Goal: Information Seeking & Learning: Learn about a topic

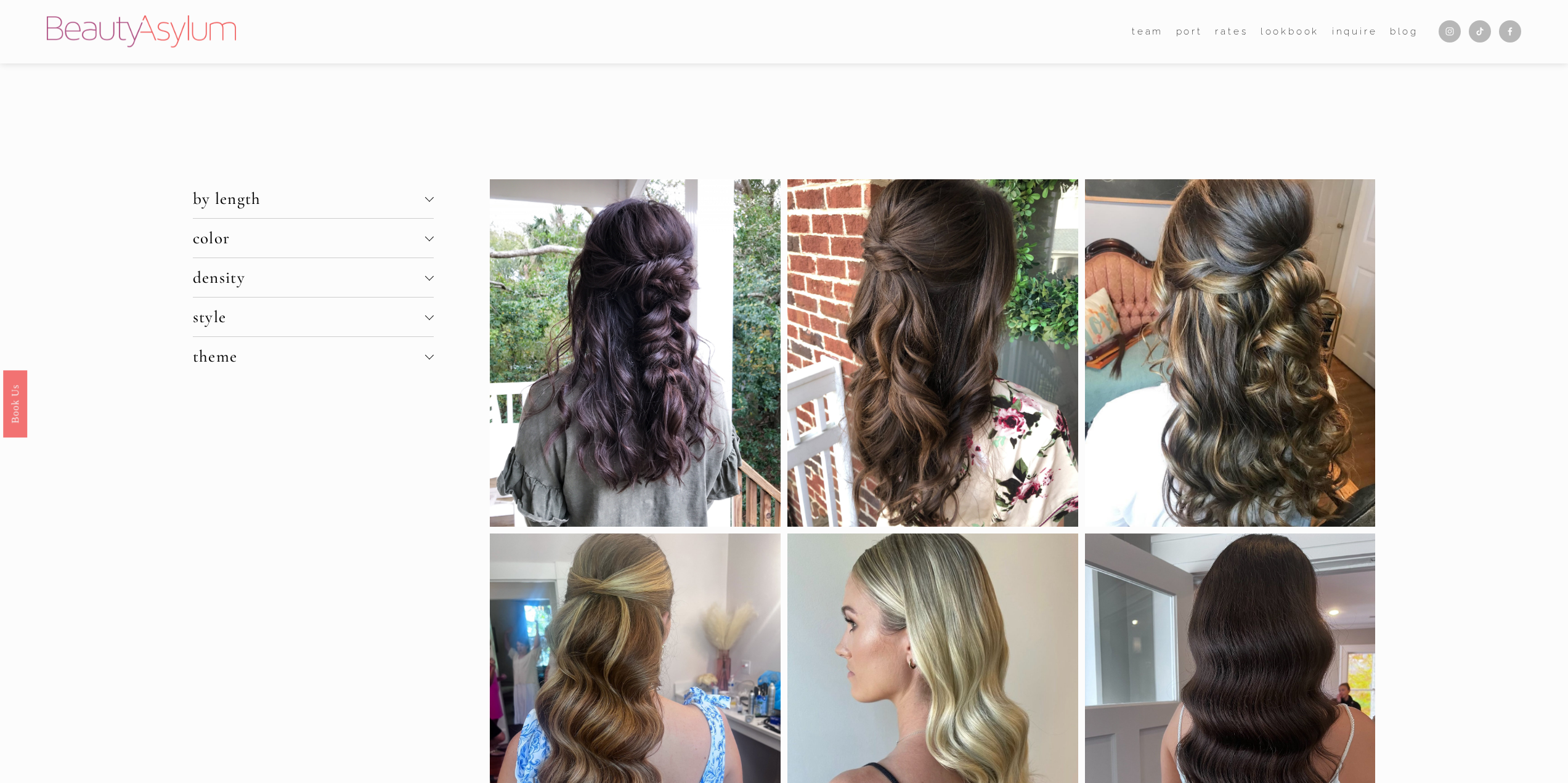
click at [258, 275] on span "density" at bounding box center [309, 277] width 233 height 20
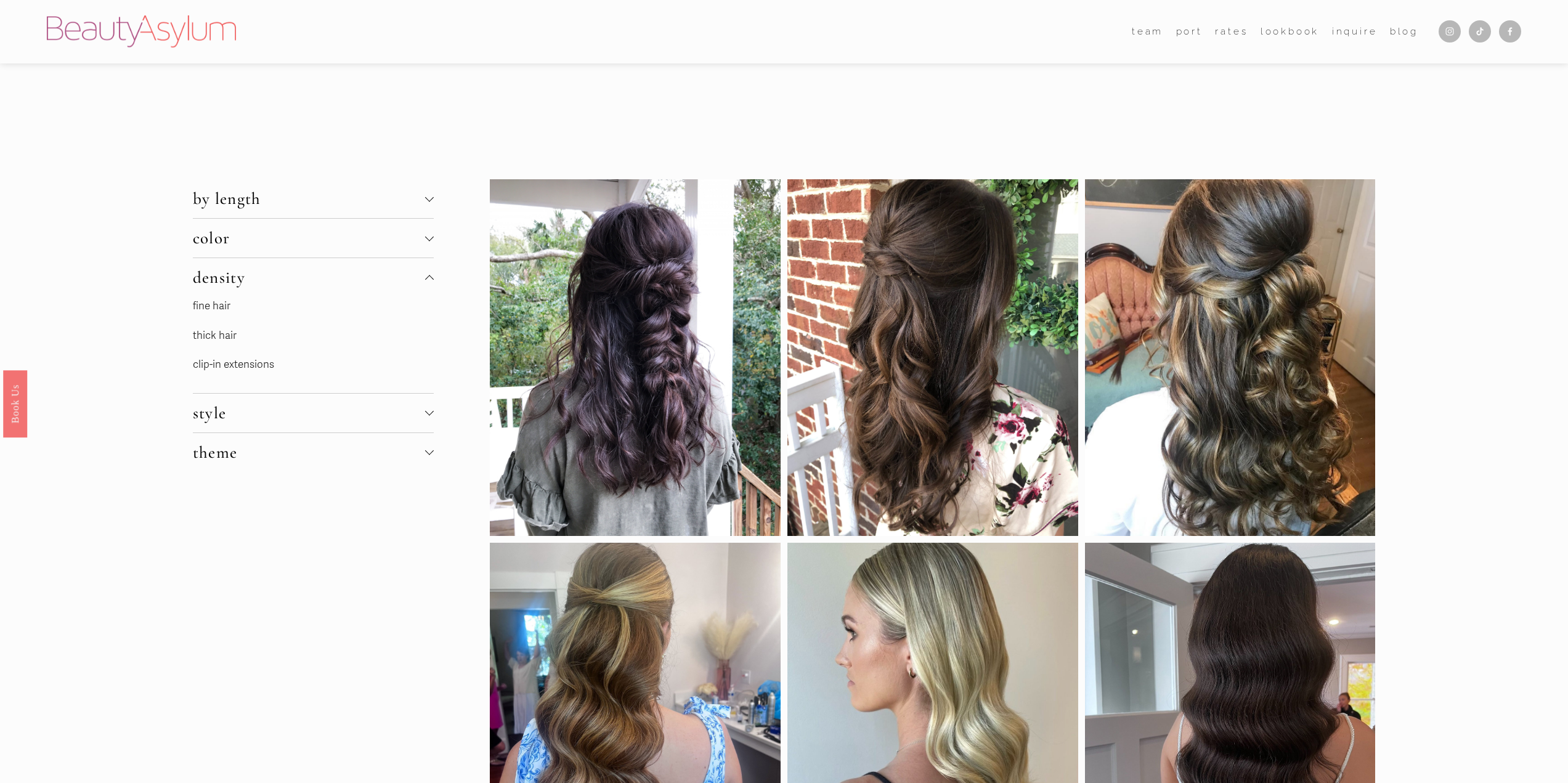
click at [216, 308] on link "fine hair" at bounding box center [211, 305] width 37 height 13
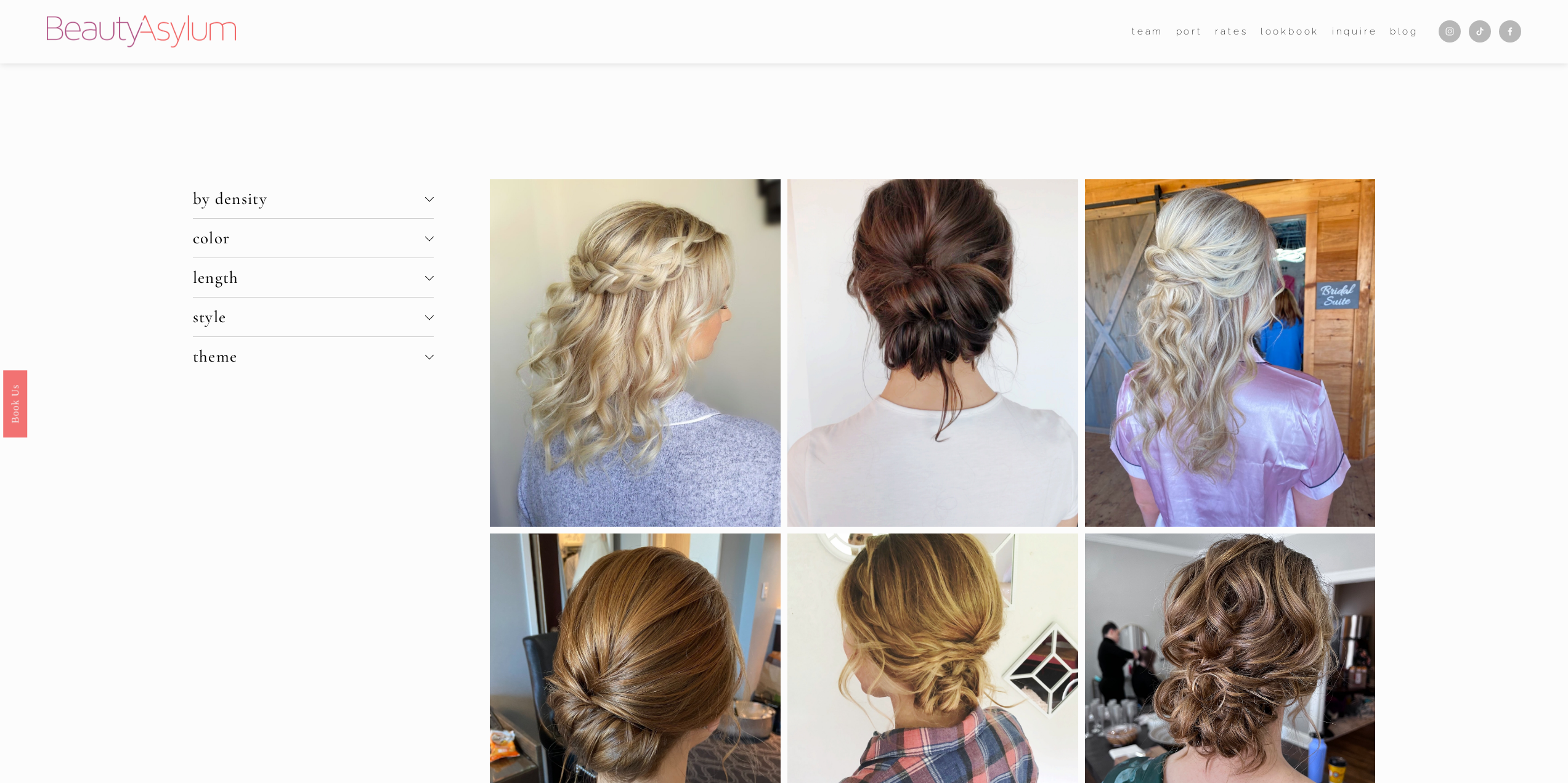
click at [230, 206] on span "by density" at bounding box center [309, 198] width 233 height 20
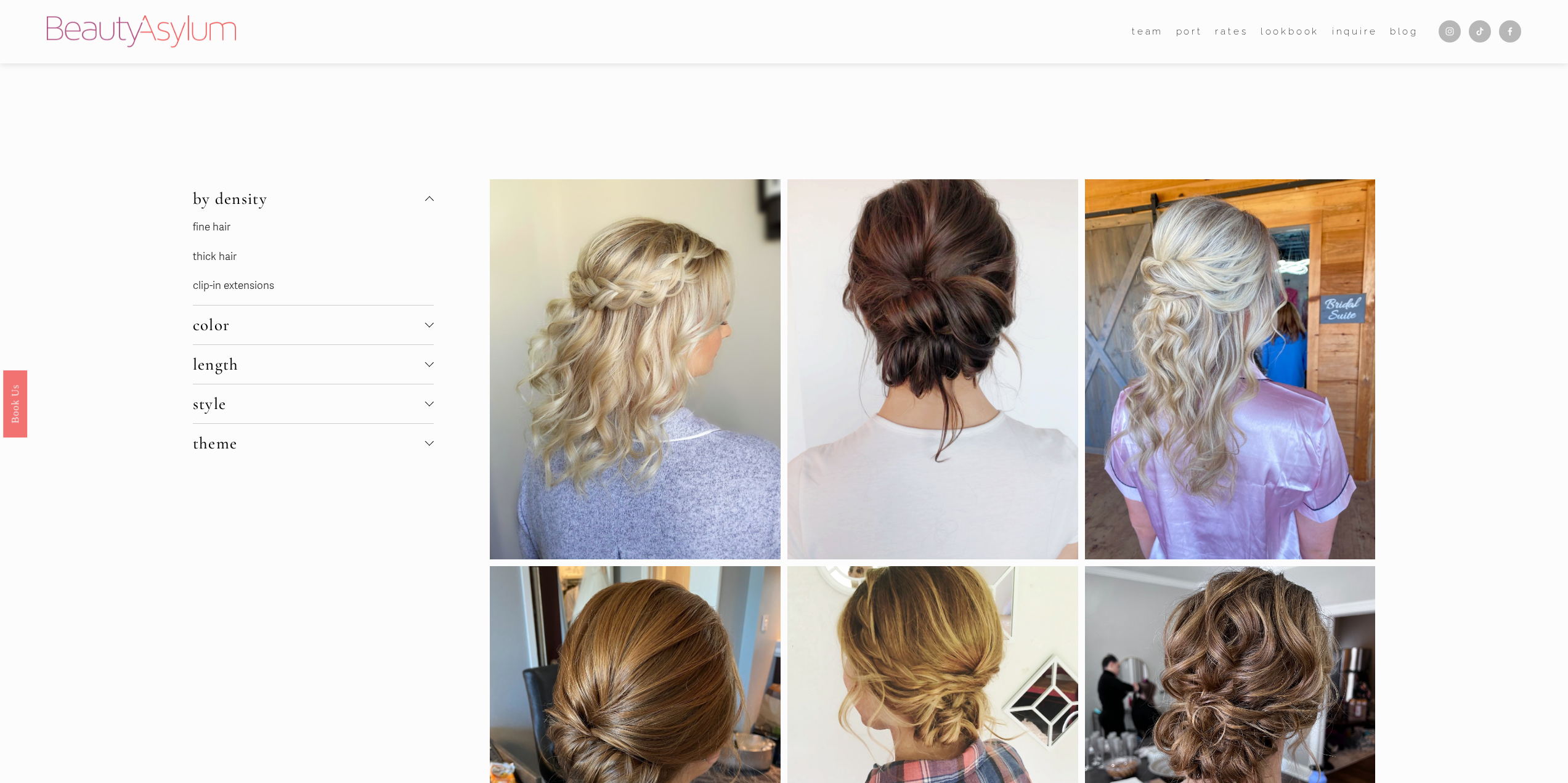
click at [219, 324] on span "color" at bounding box center [309, 325] width 233 height 20
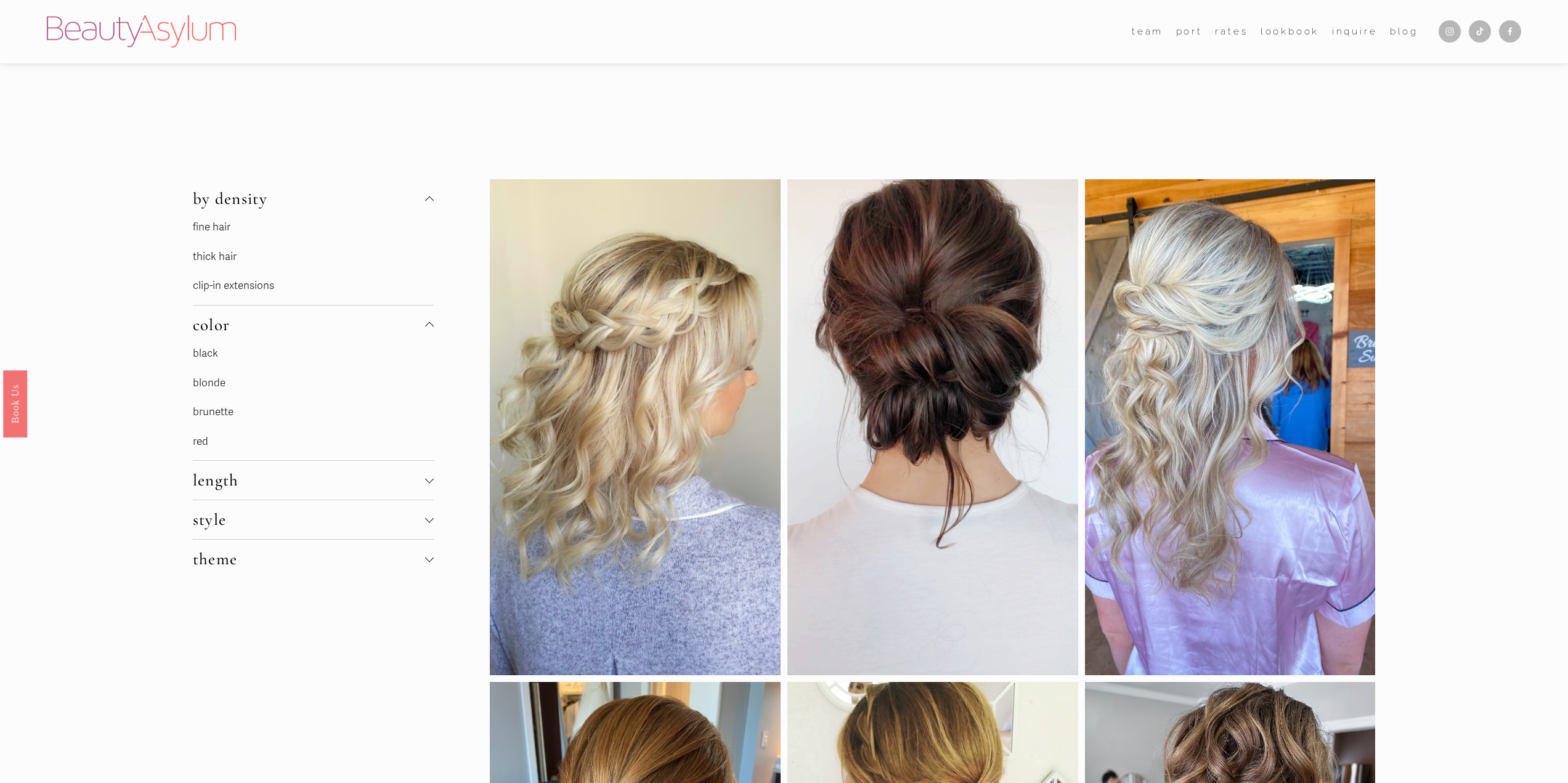
click at [214, 483] on span "length" at bounding box center [309, 480] width 233 height 20
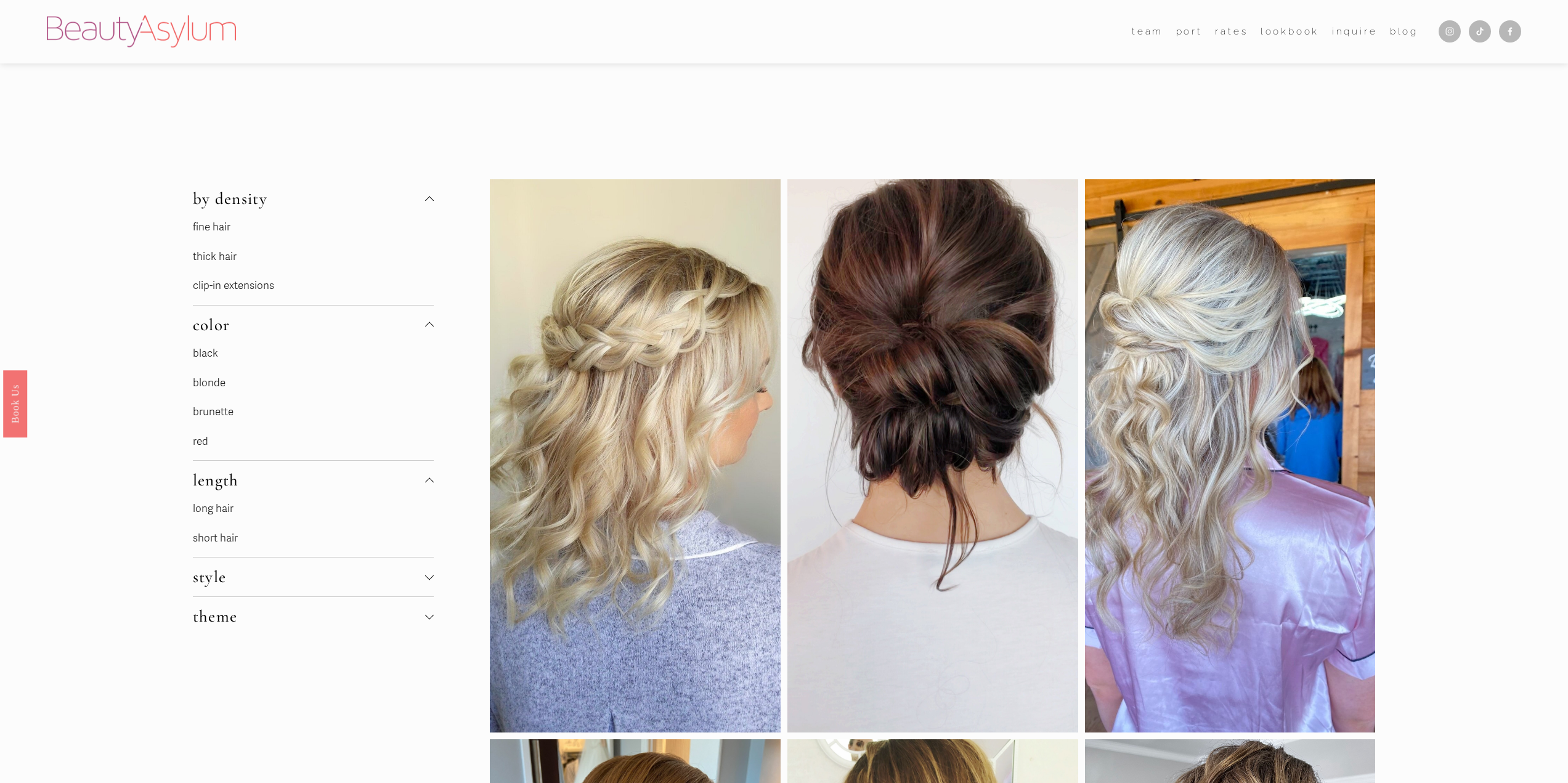
click at [215, 504] on link "long hair" at bounding box center [213, 509] width 41 height 13
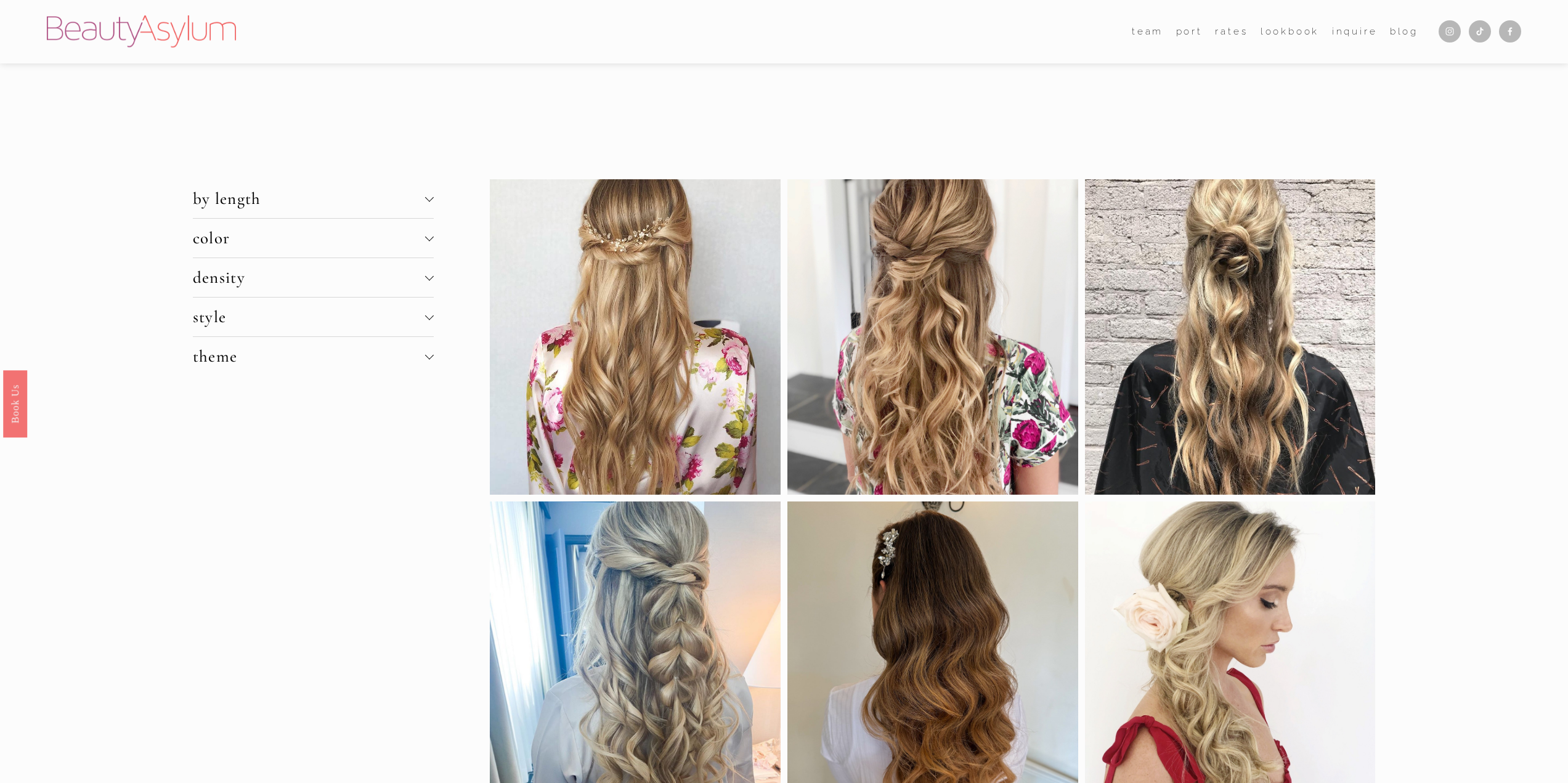
click at [254, 322] on span "style" at bounding box center [309, 317] width 233 height 20
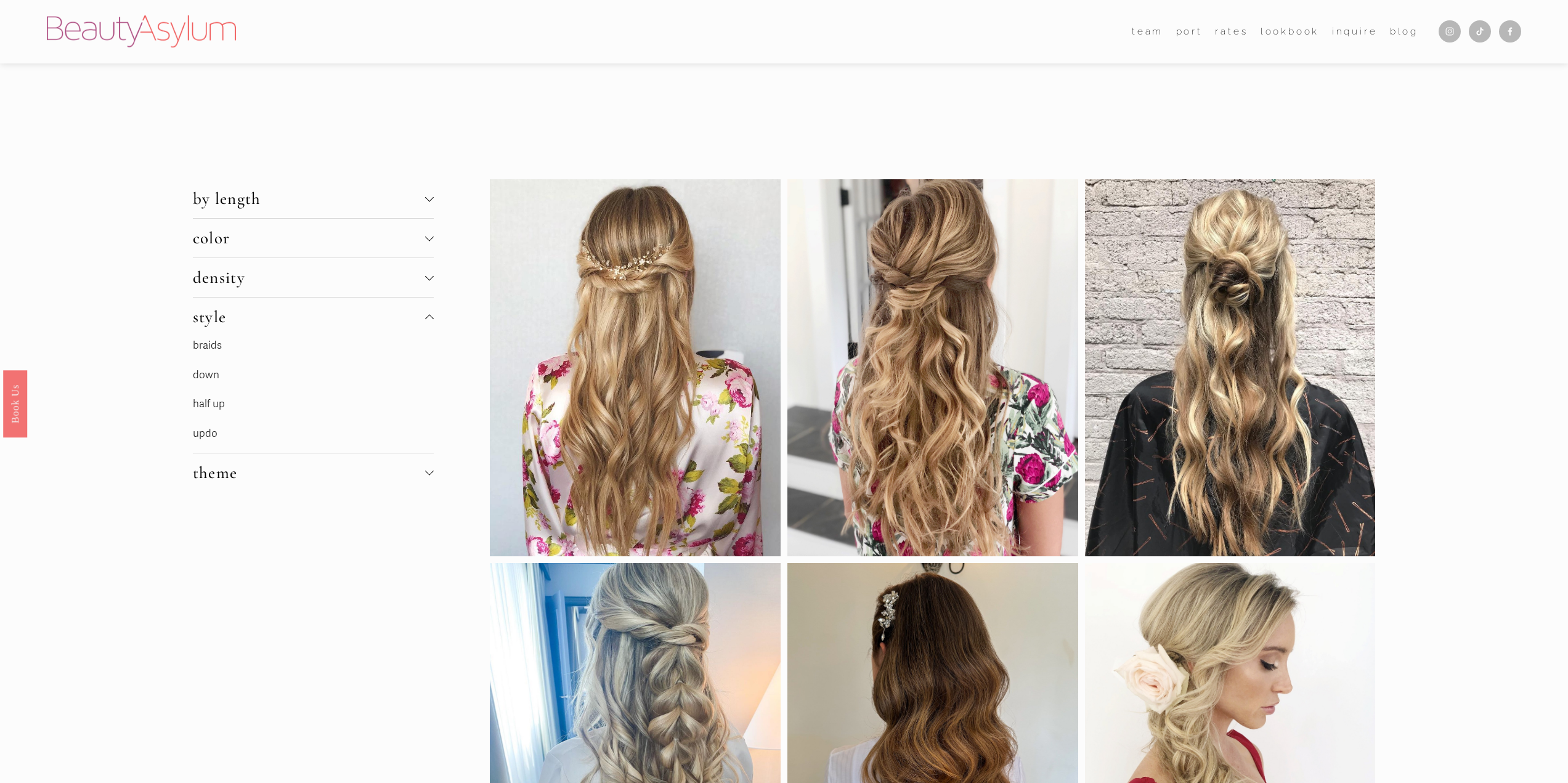
click at [196, 406] on link "half up" at bounding box center [209, 403] width 32 height 13
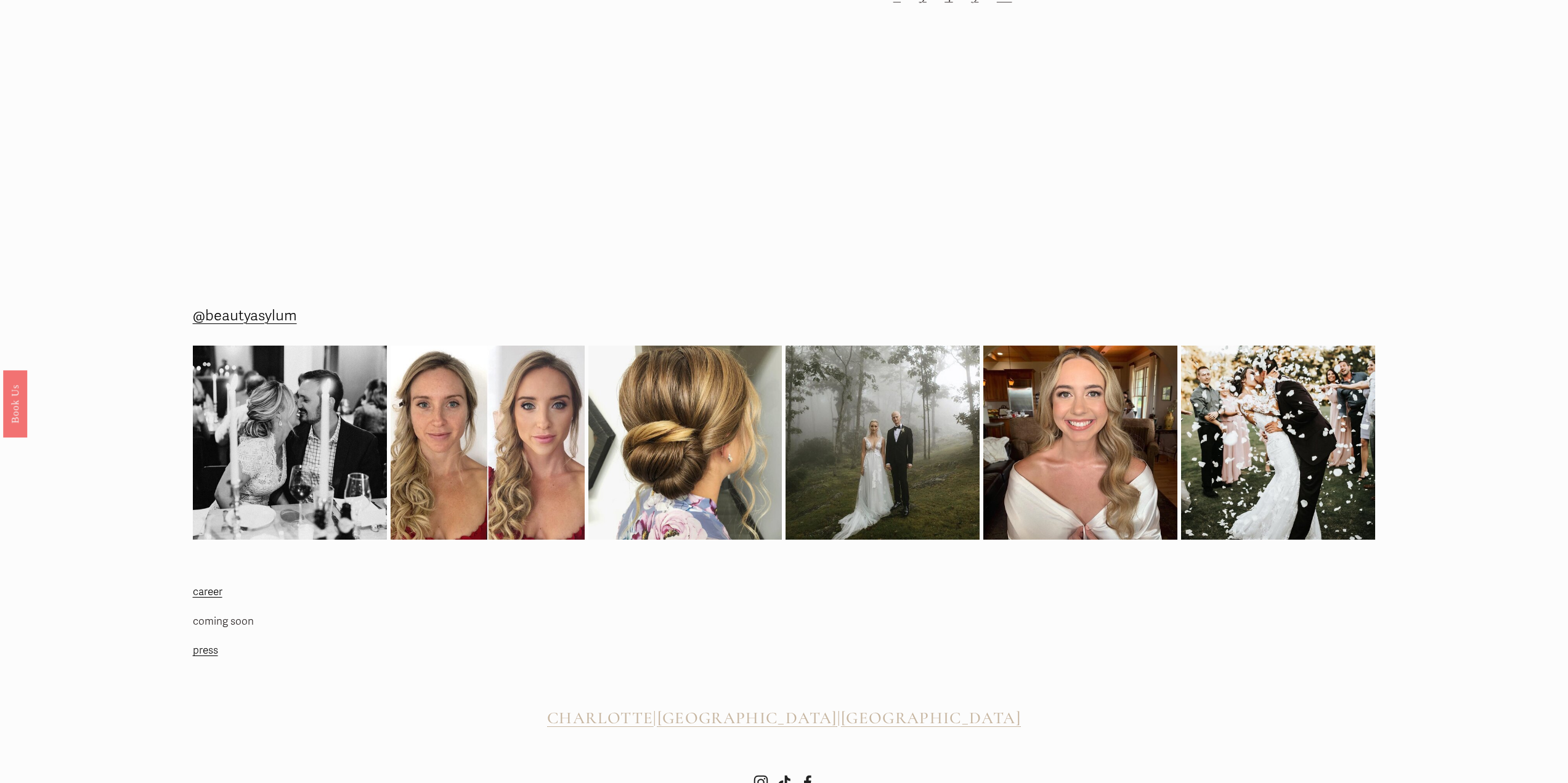
scroll to position [1827, 0]
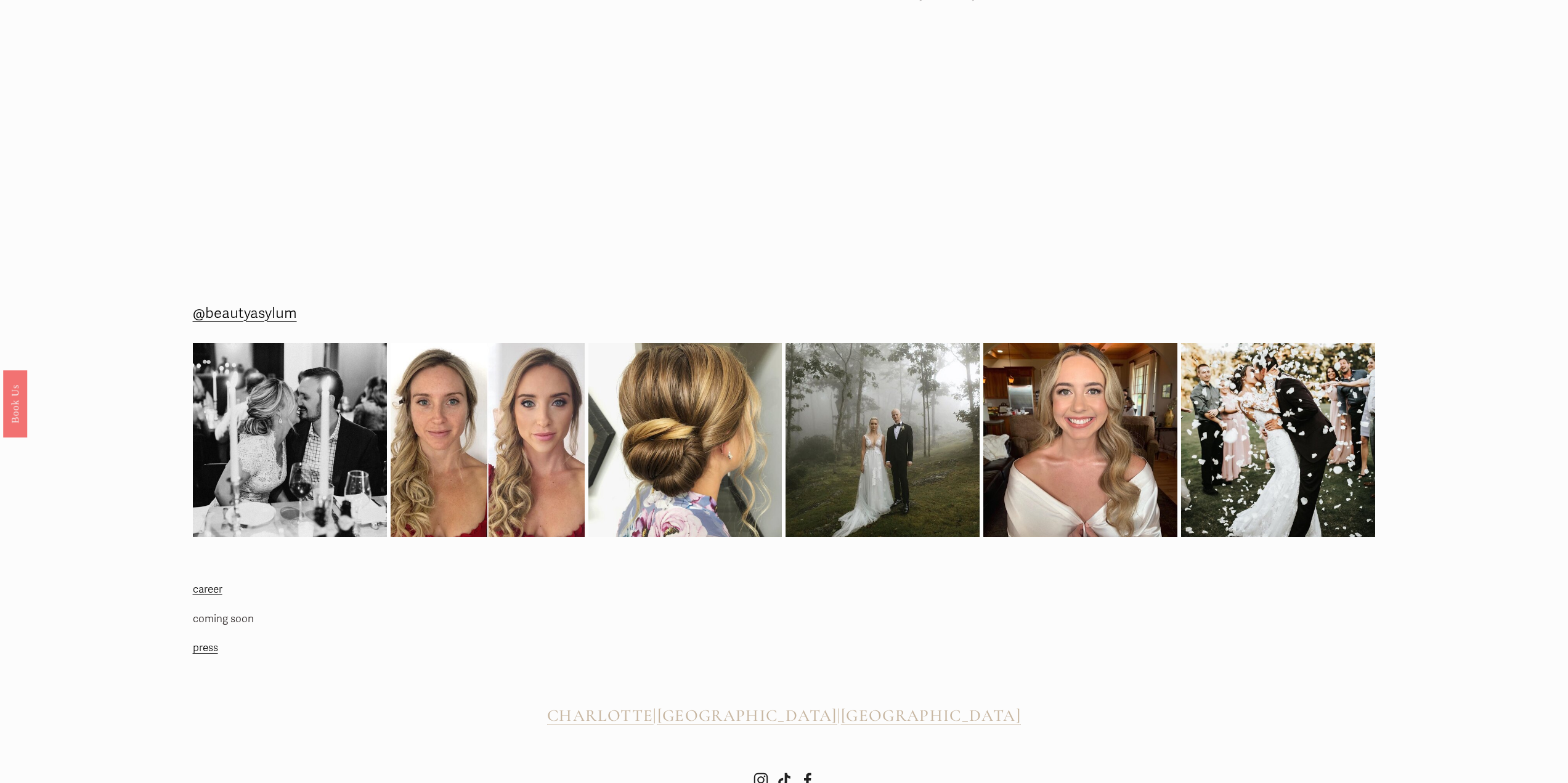
click at [1389, 434] on div at bounding box center [784, 538] width 1568 height 541
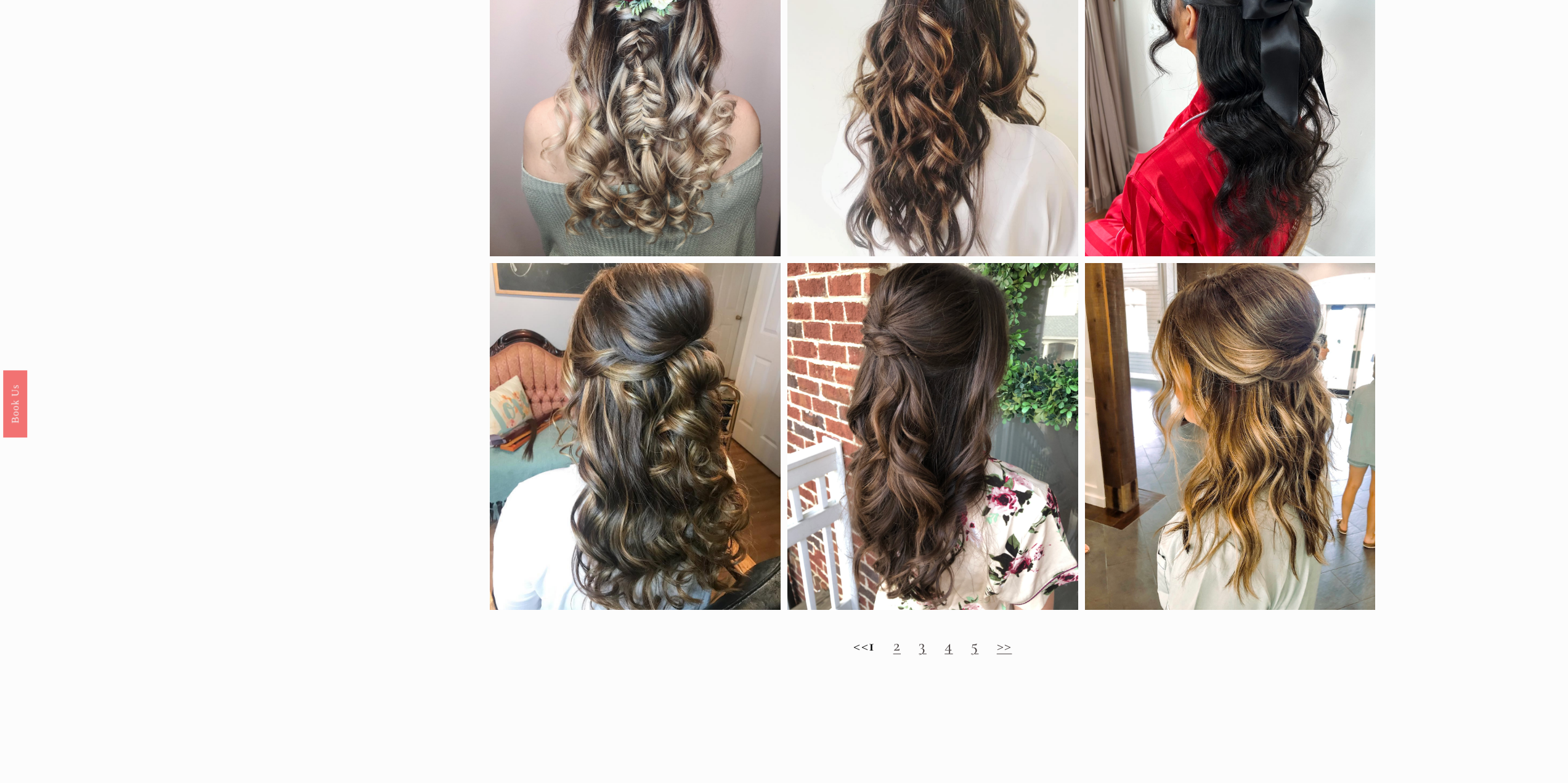
scroll to position [1177, 0]
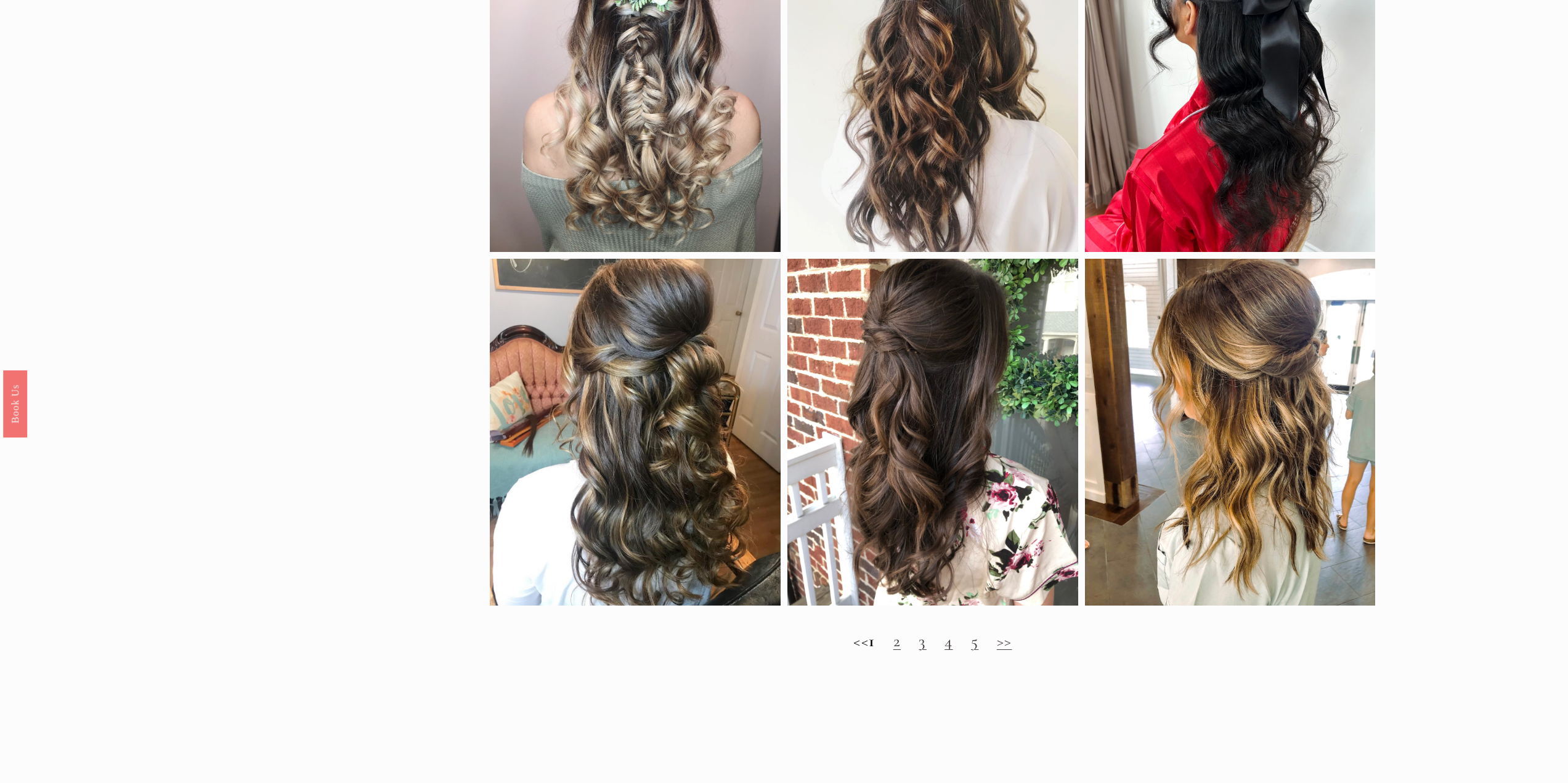
click at [901, 638] on link "2" at bounding box center [897, 641] width 7 height 20
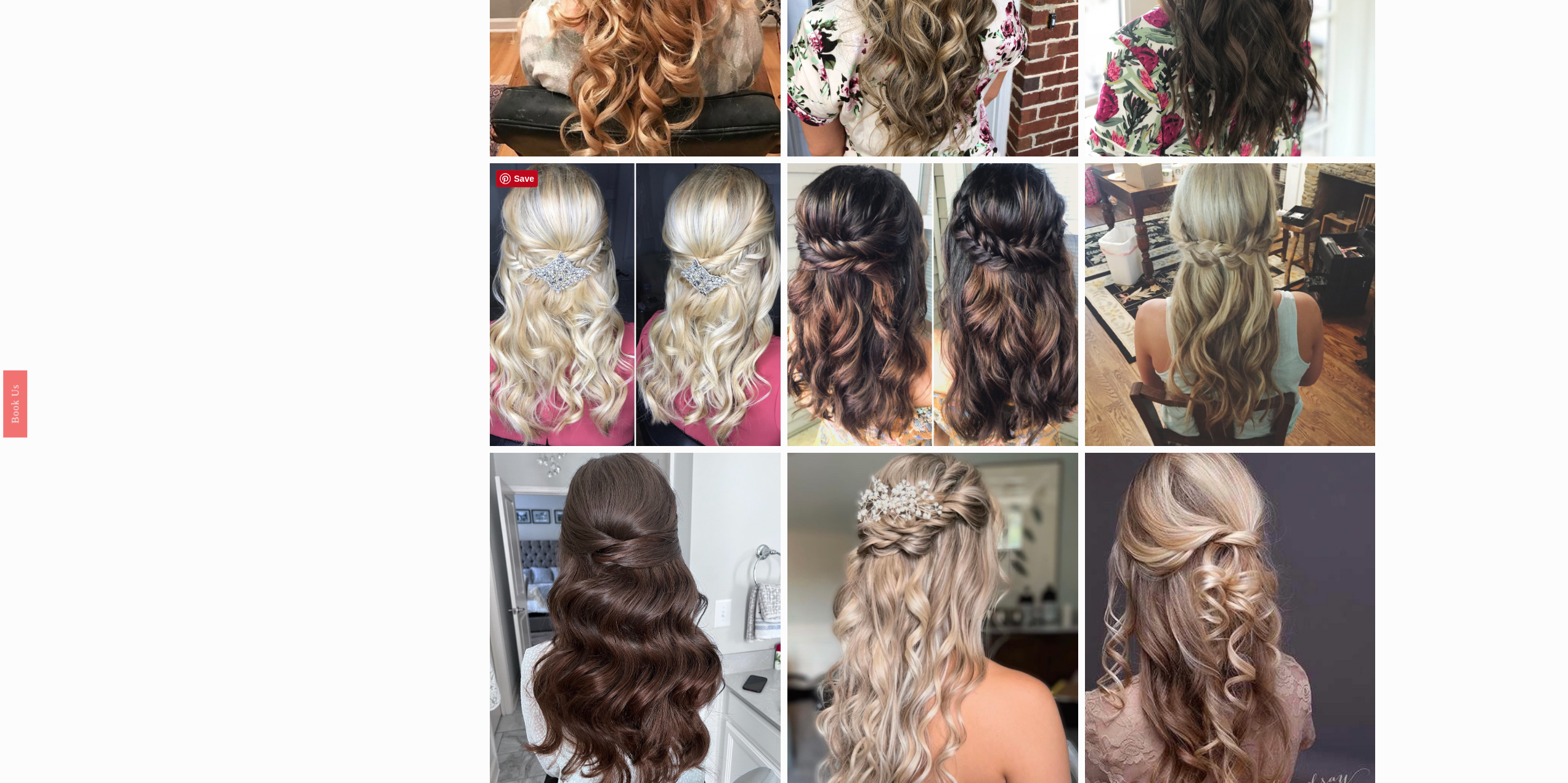
scroll to position [1232, 0]
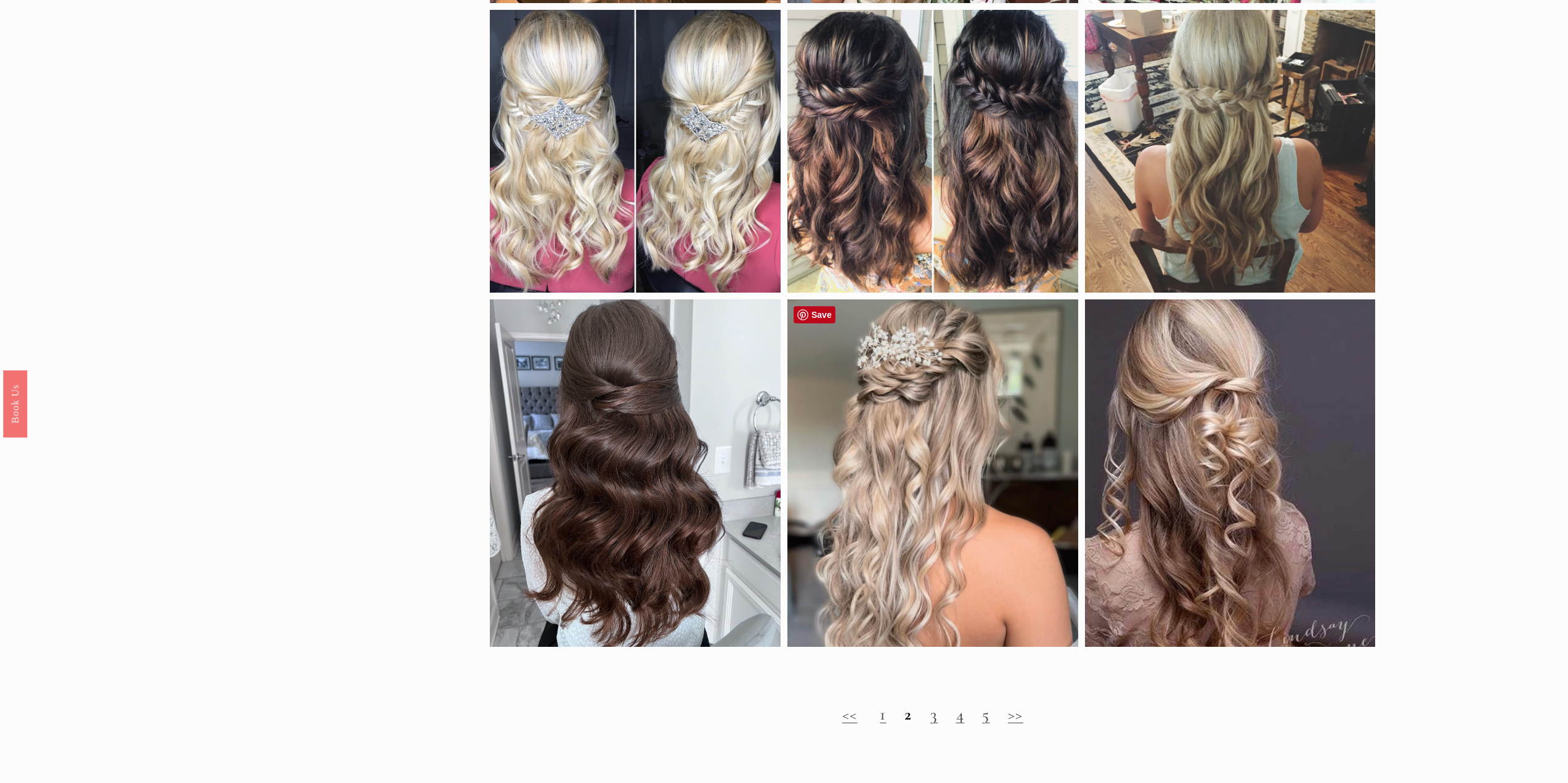
click at [954, 542] on div at bounding box center [933, 472] width 291 height 348
click at [887, 718] on h2 "<< 1 2 3 4 5 >>" at bounding box center [933, 715] width 886 height 19
click at [883, 723] on link "1" at bounding box center [882, 714] width 6 height 20
